Goal: Task Accomplishment & Management: Use online tool/utility

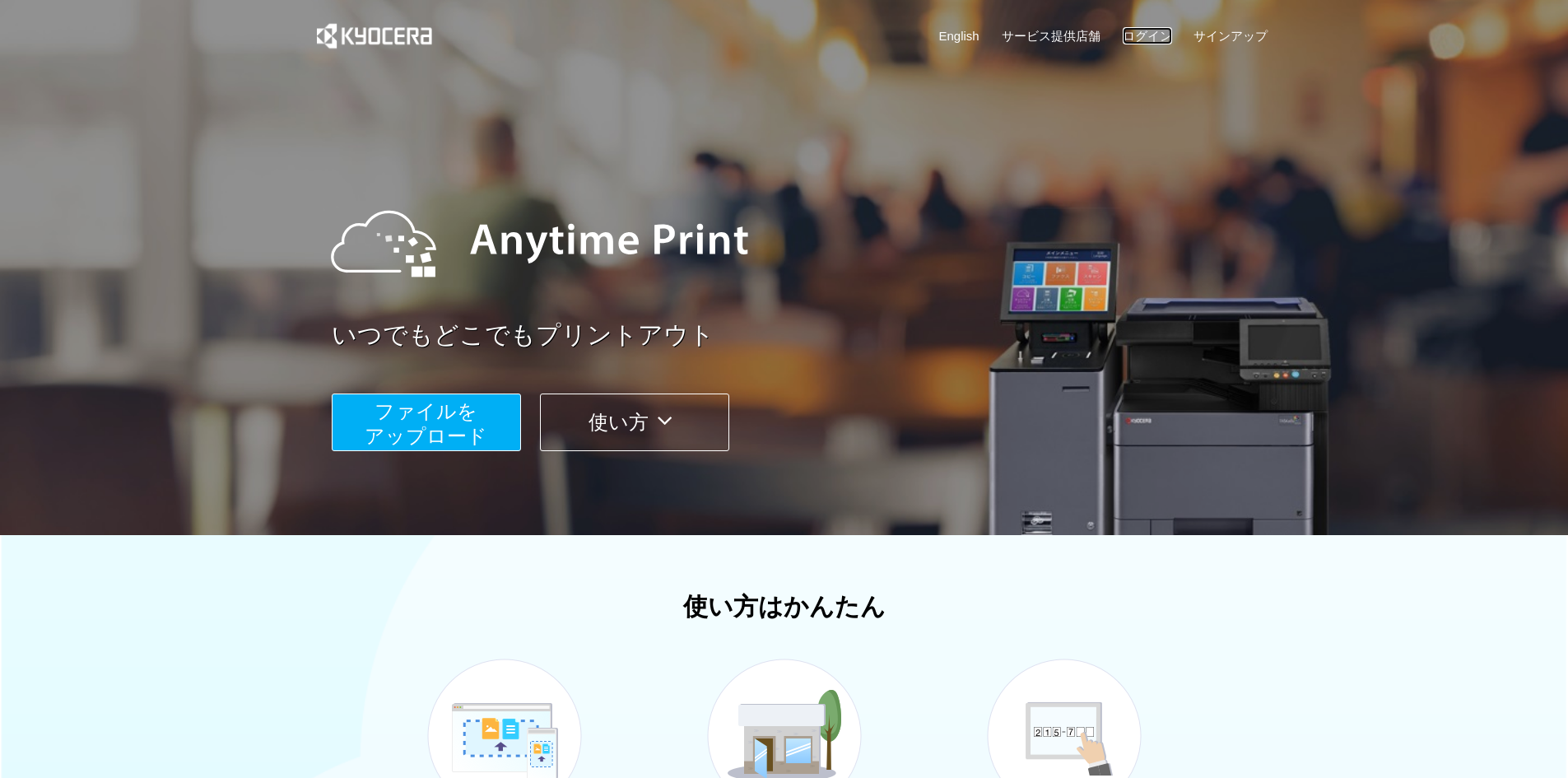
click at [1138, 33] on link "ログイン" at bounding box center [1147, 35] width 49 height 17
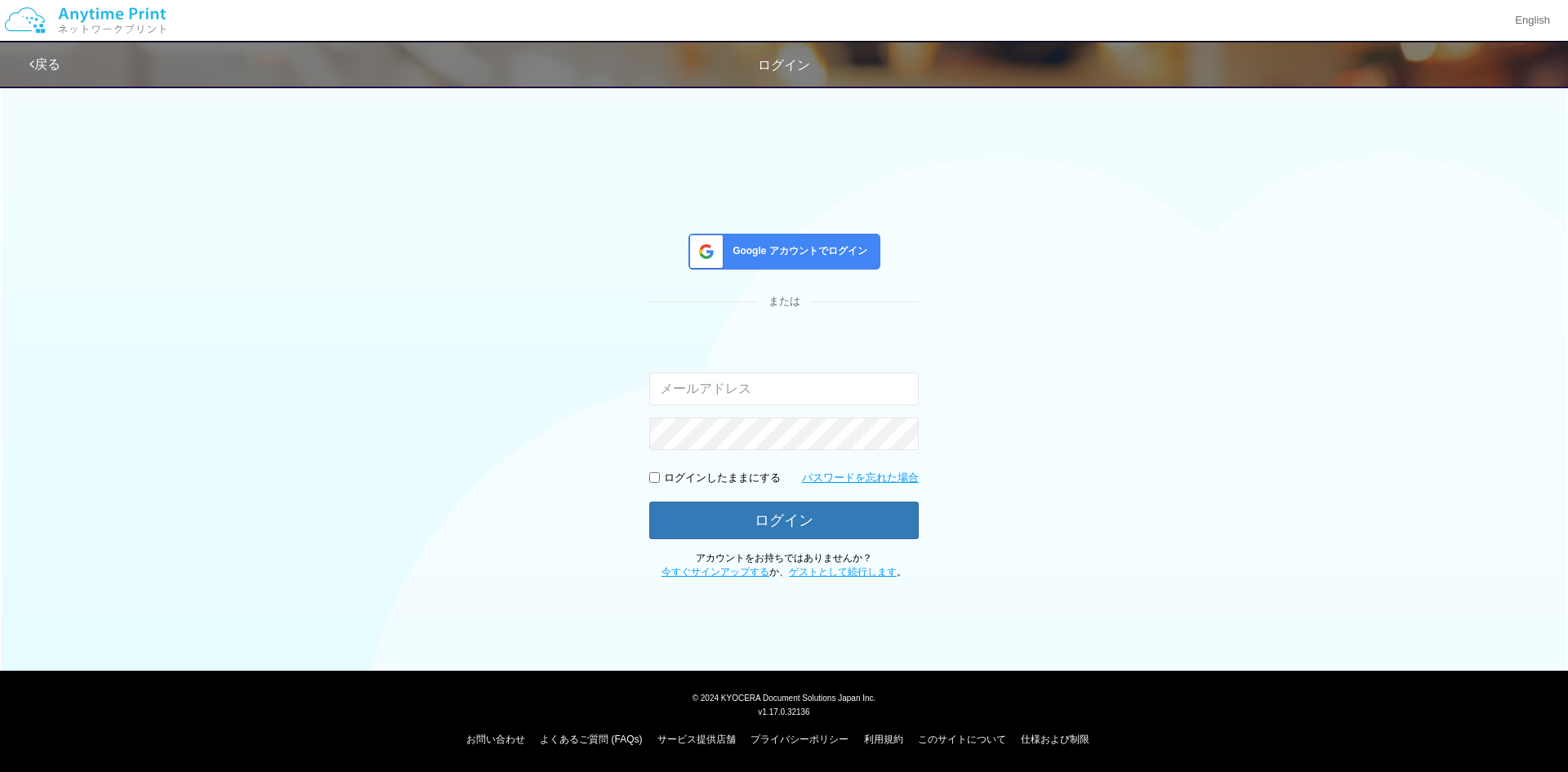
click at [785, 262] on div "Google アカウントでログイン" at bounding box center [784, 252] width 192 height 36
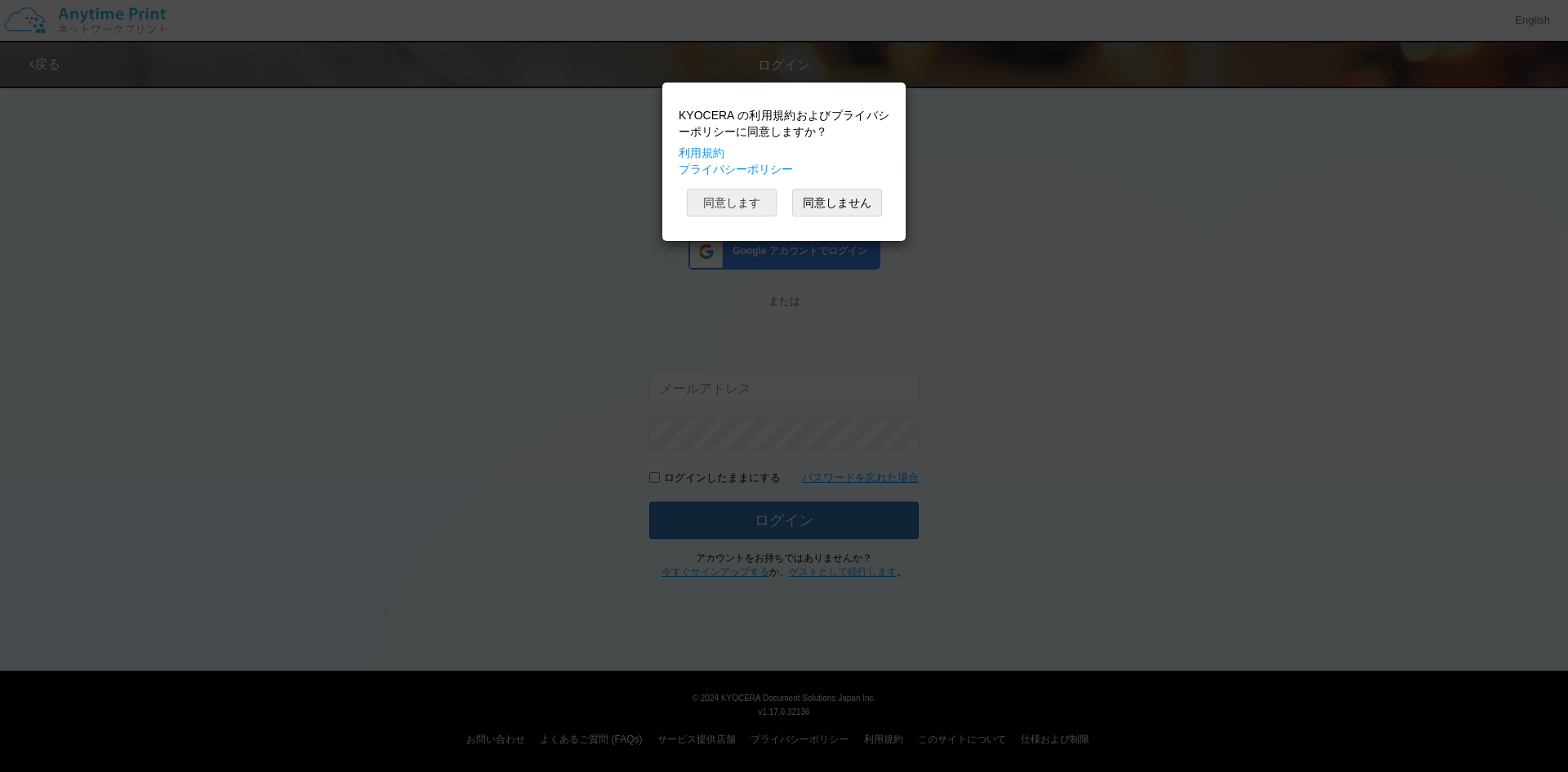
click at [717, 209] on button "同意します" at bounding box center [731, 202] width 90 height 27
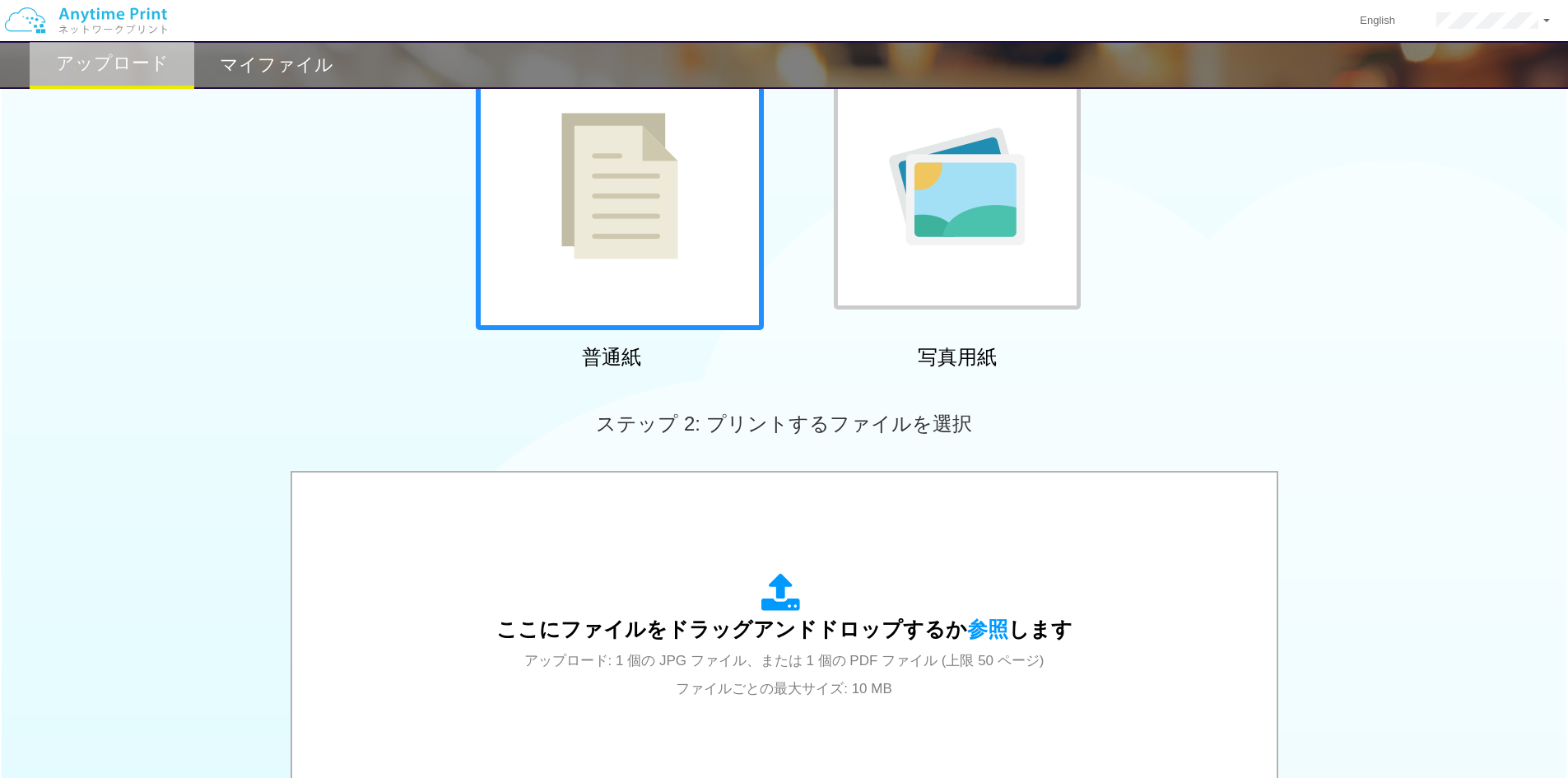
scroll to position [329, 0]
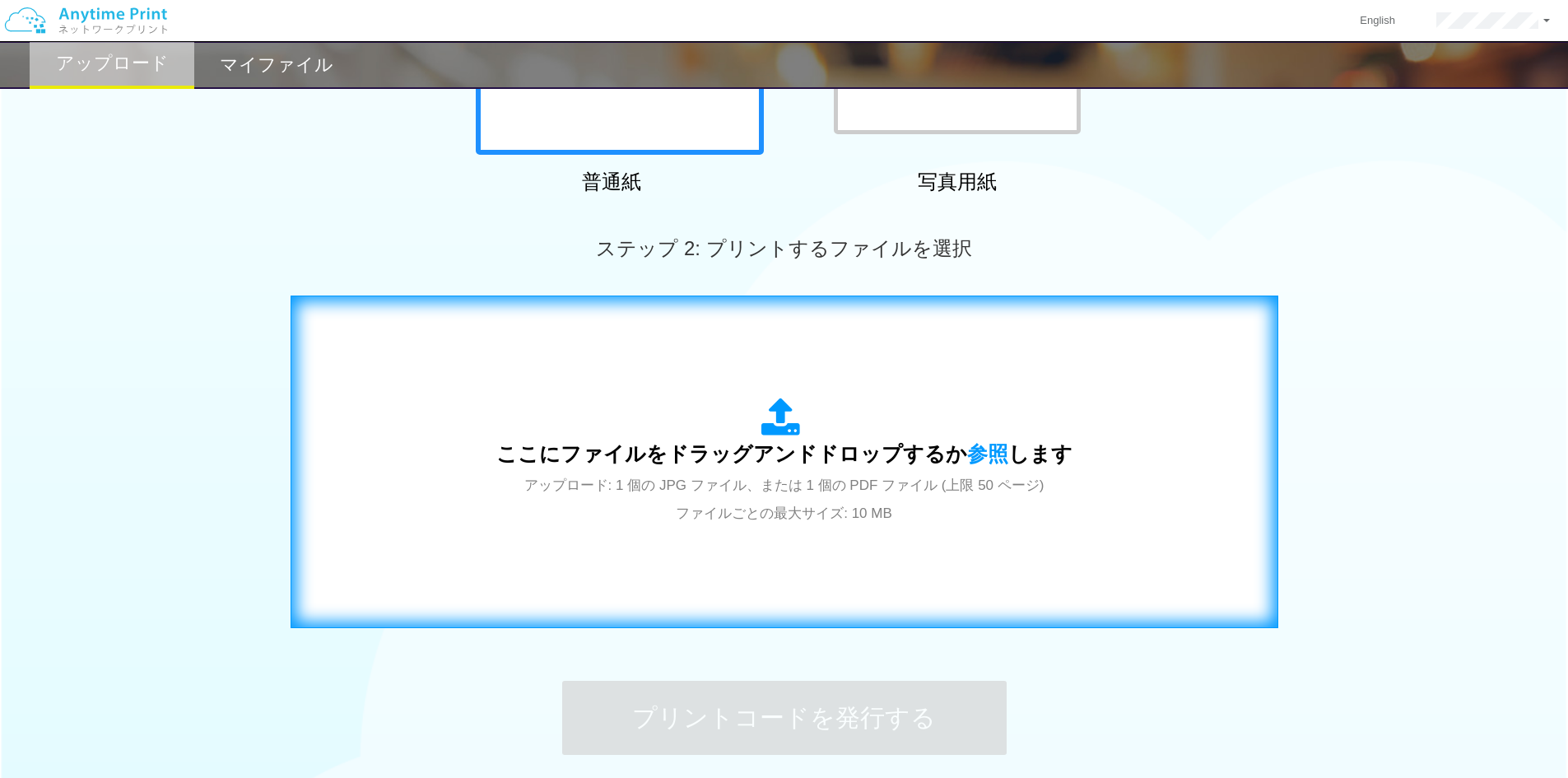
click at [787, 446] on span "ここにファイルをドラッグアンドドロップするか 参照 します" at bounding box center [784, 453] width 576 height 23
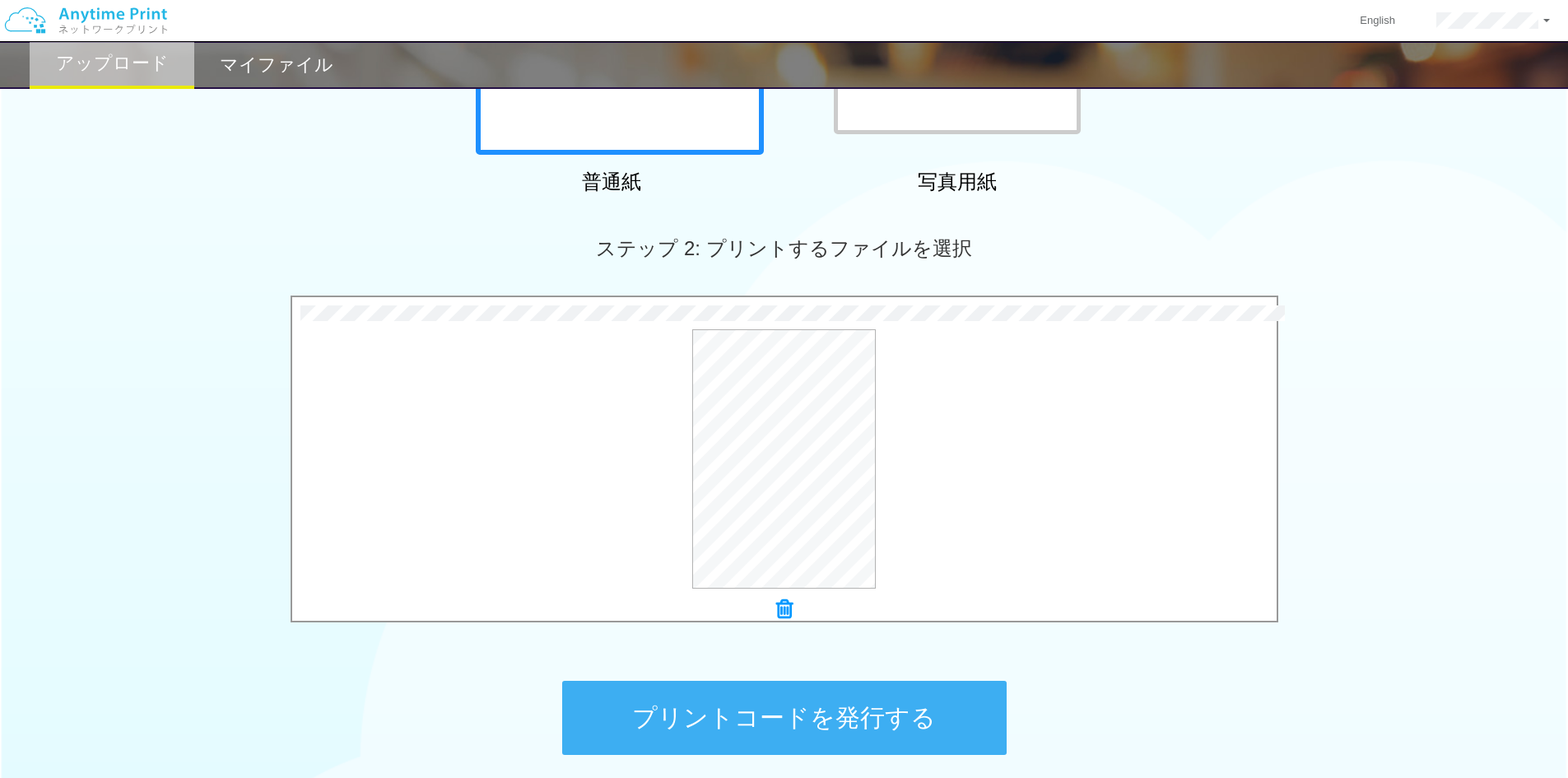
click at [818, 721] on button "プリントコードを発行する" at bounding box center [784, 718] width 445 height 74
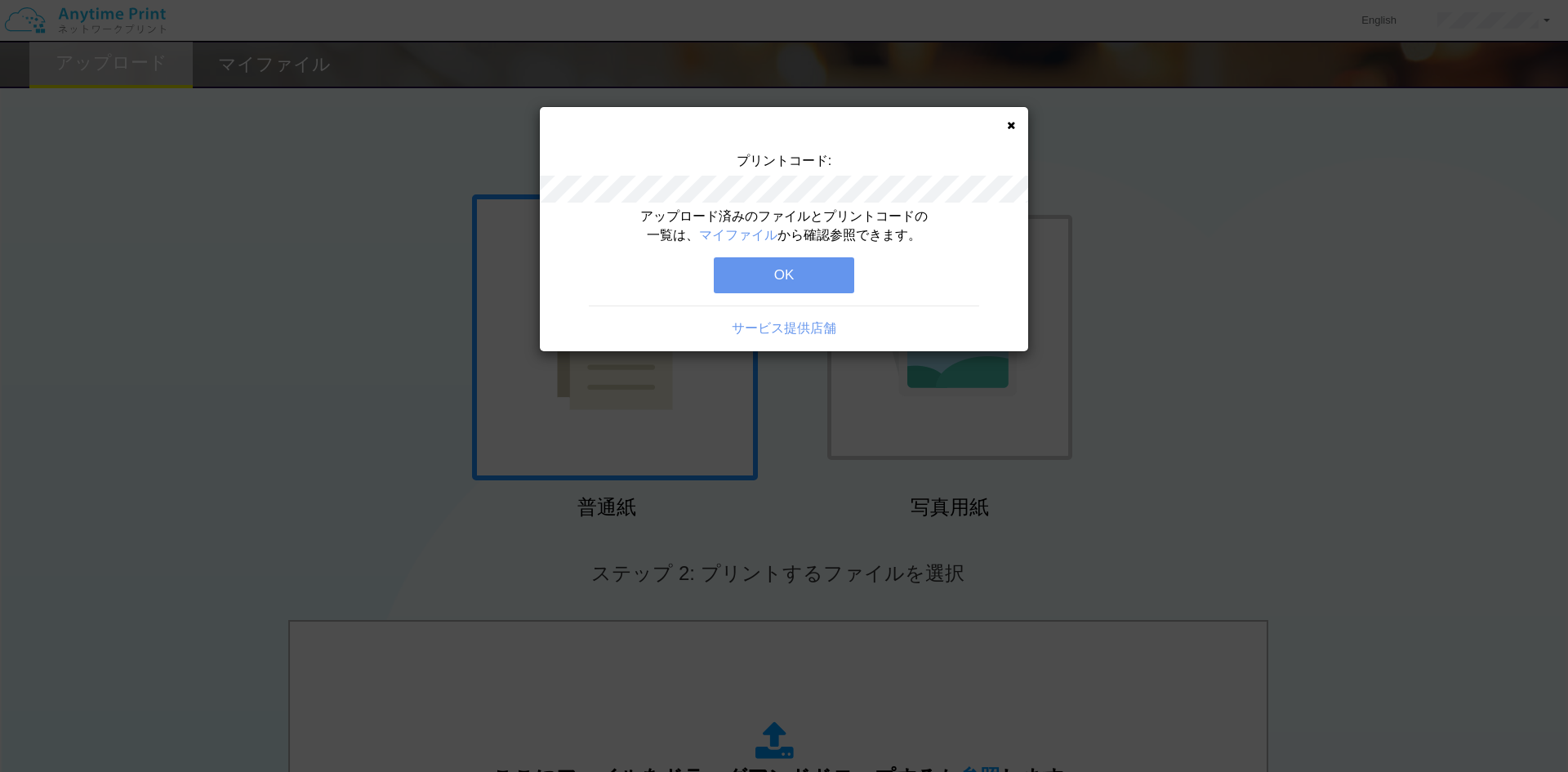
click at [741, 269] on button "OK" at bounding box center [784, 275] width 141 height 36
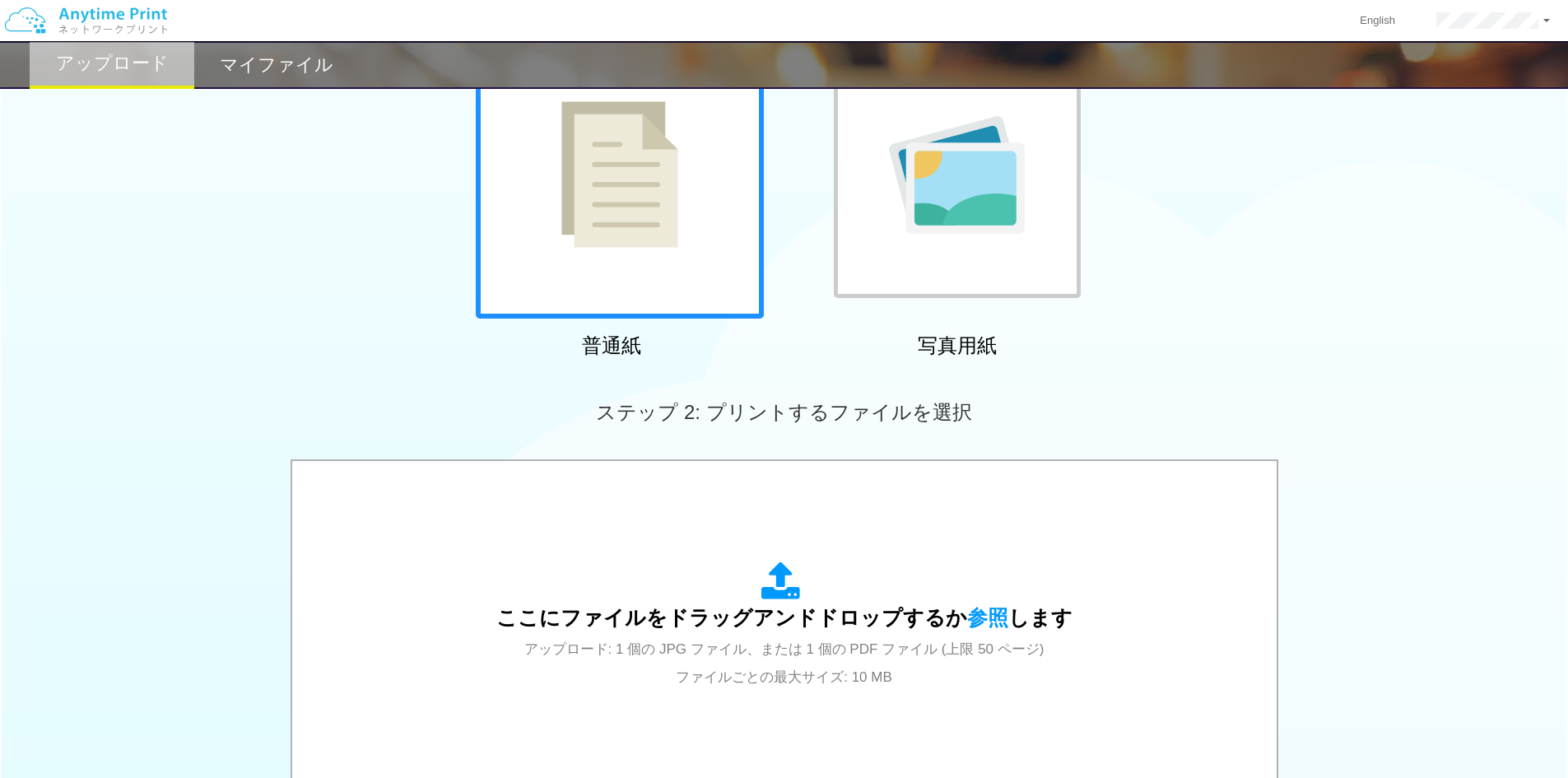
scroll to position [474, 0]
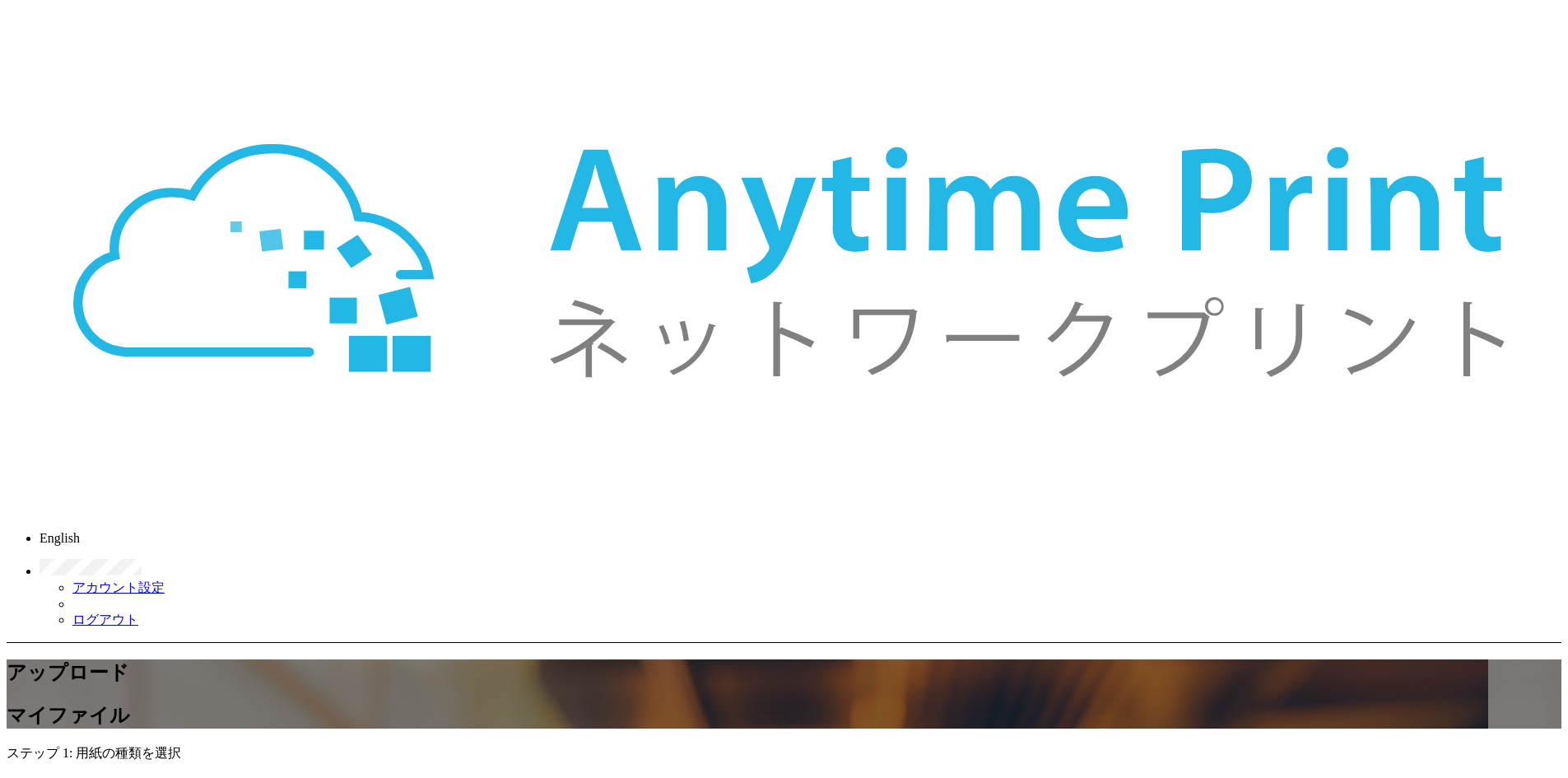
click at [328, 702] on h2 "マイファイル" at bounding box center [784, 715] width 1555 height 26
checkbox input "true"
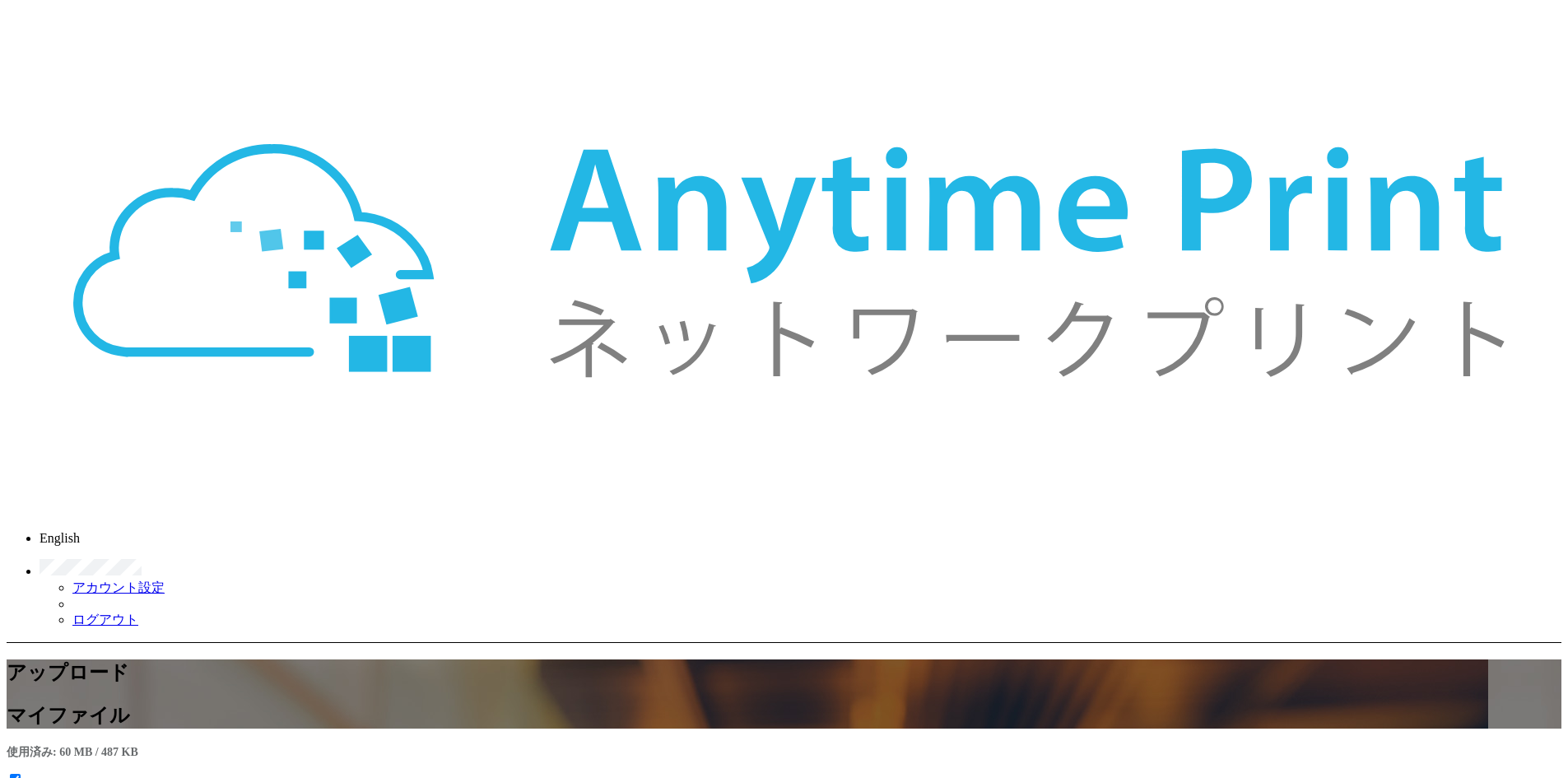
checkbox input "true"
click at [7, 771] on icon at bounding box center [7, 771] width 0 height 0
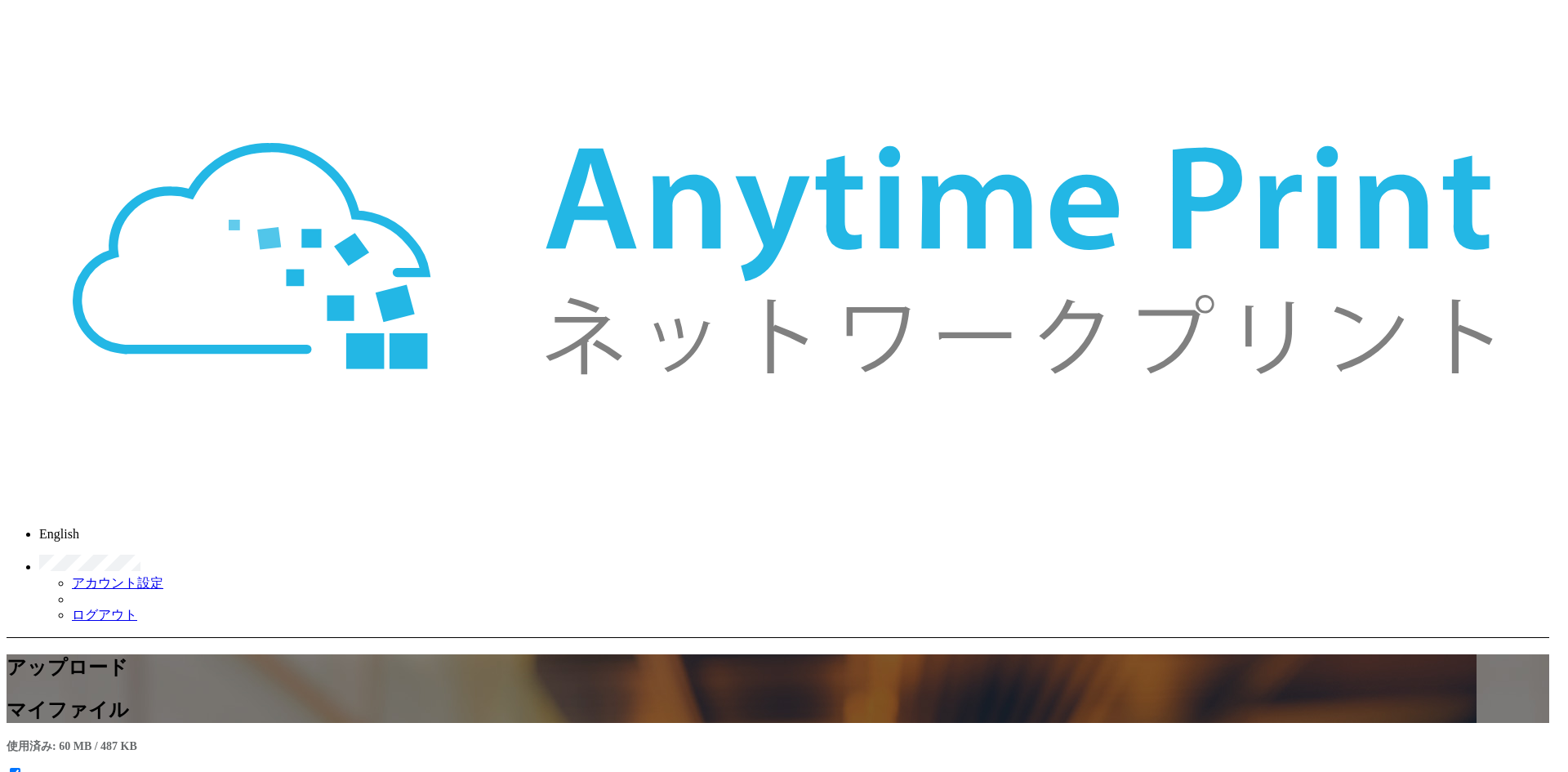
checkbox input "false"
